Goal: Navigation & Orientation: Go to known website

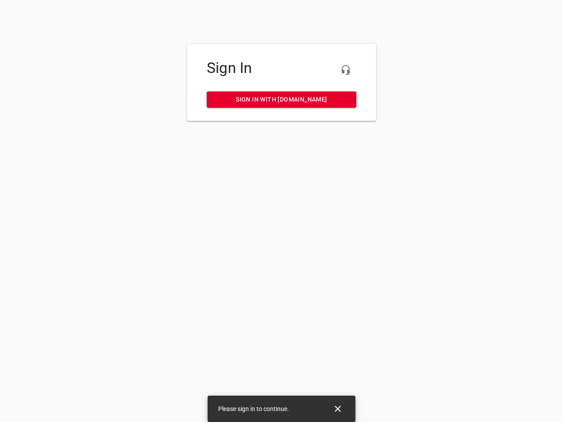
click at [346, 70] on icon "button" at bounding box center [345, 70] width 11 height 11
click at [338, 409] on icon "Close" at bounding box center [338, 409] width 6 height 6
